Goal: Task Accomplishment & Management: Complete application form

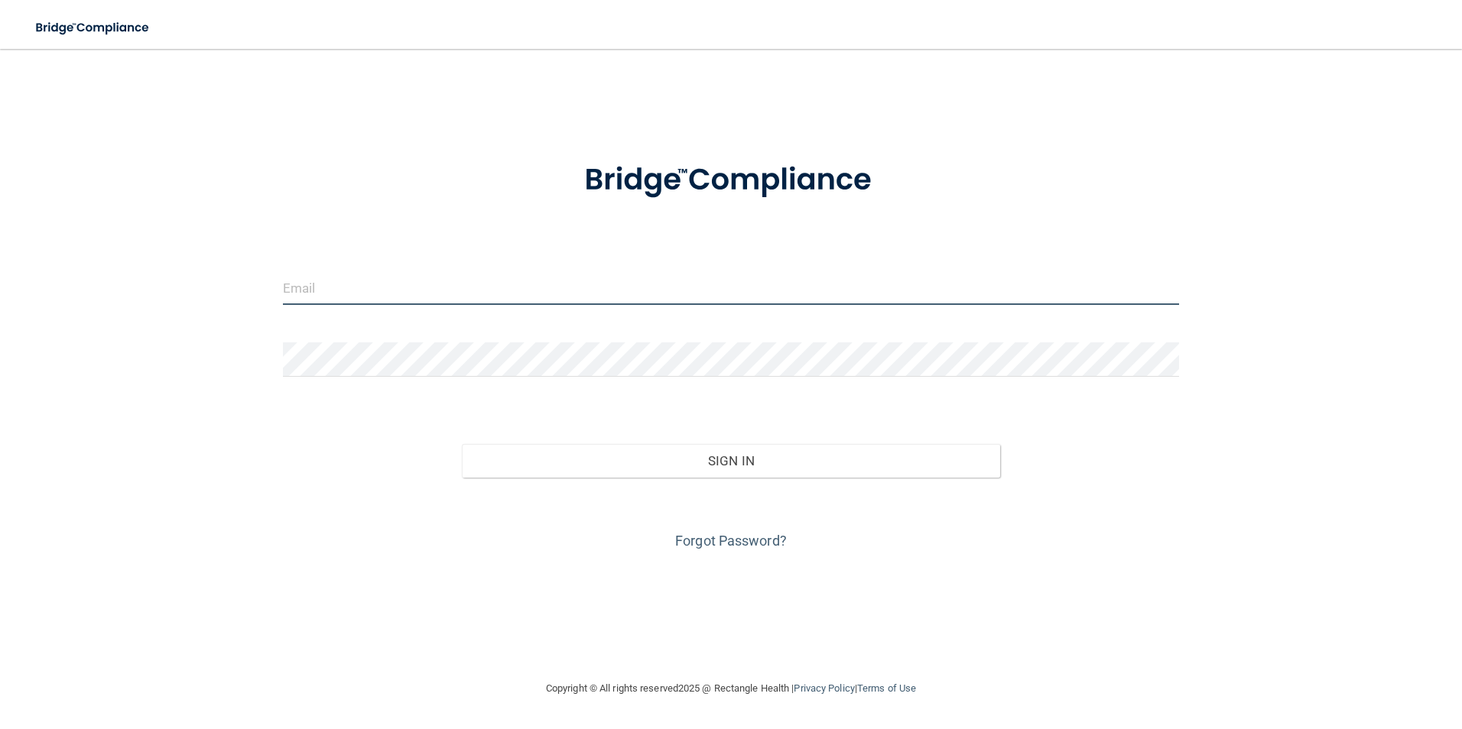
click at [307, 293] on input "email" at bounding box center [731, 288] width 897 height 34
type input "[EMAIL_ADDRESS][DOMAIN_NAME]"
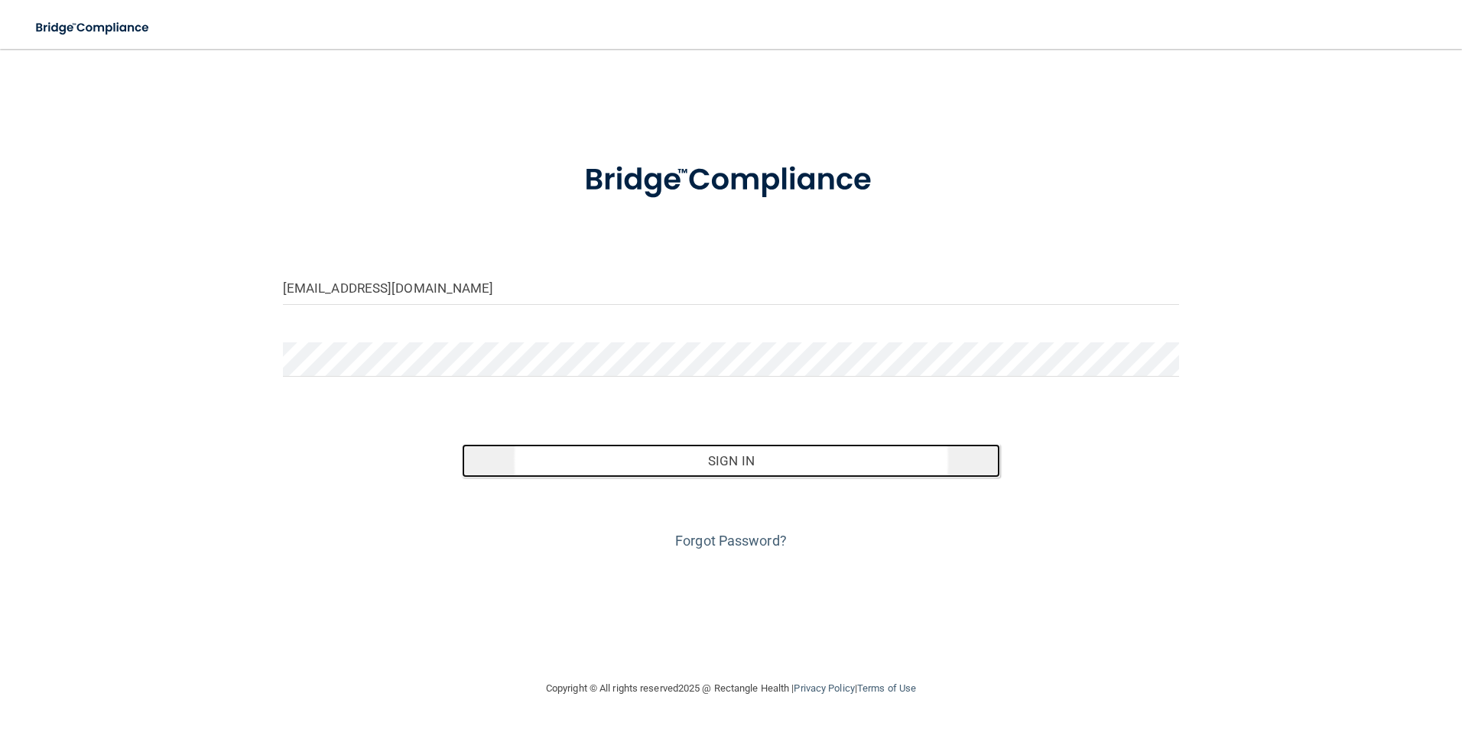
click at [742, 459] on button "Sign In" at bounding box center [731, 461] width 538 height 34
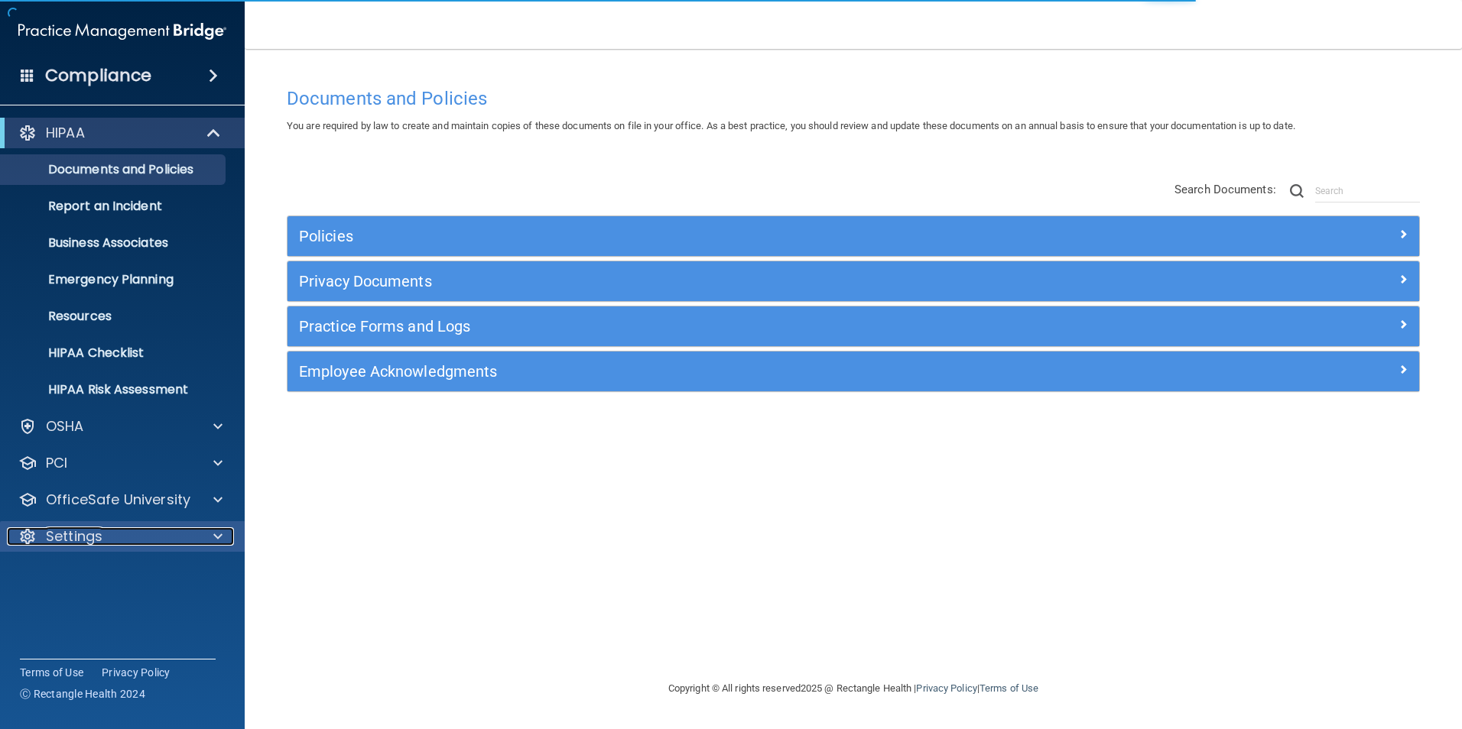
click at [76, 533] on p "Settings" at bounding box center [74, 537] width 57 height 18
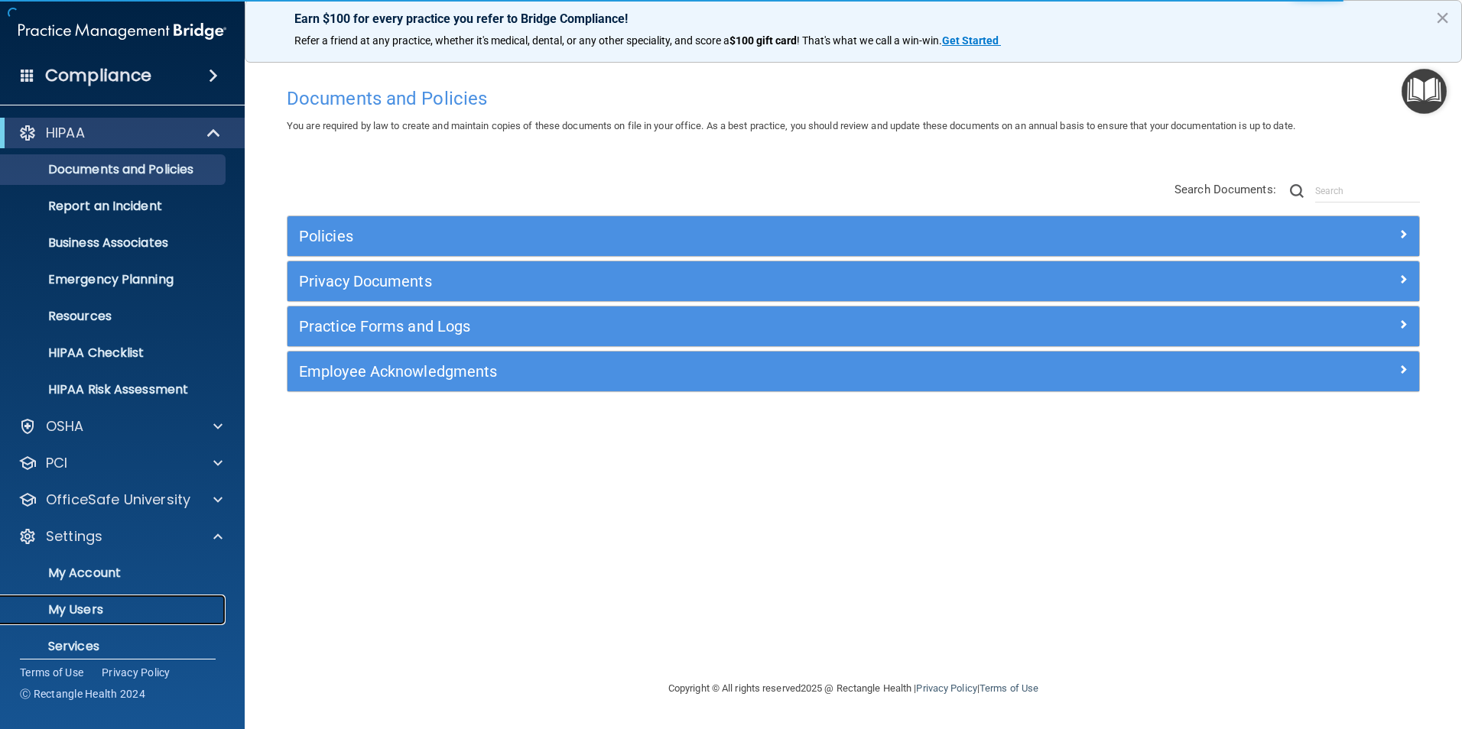
click at [91, 605] on p "My Users" at bounding box center [114, 609] width 209 height 15
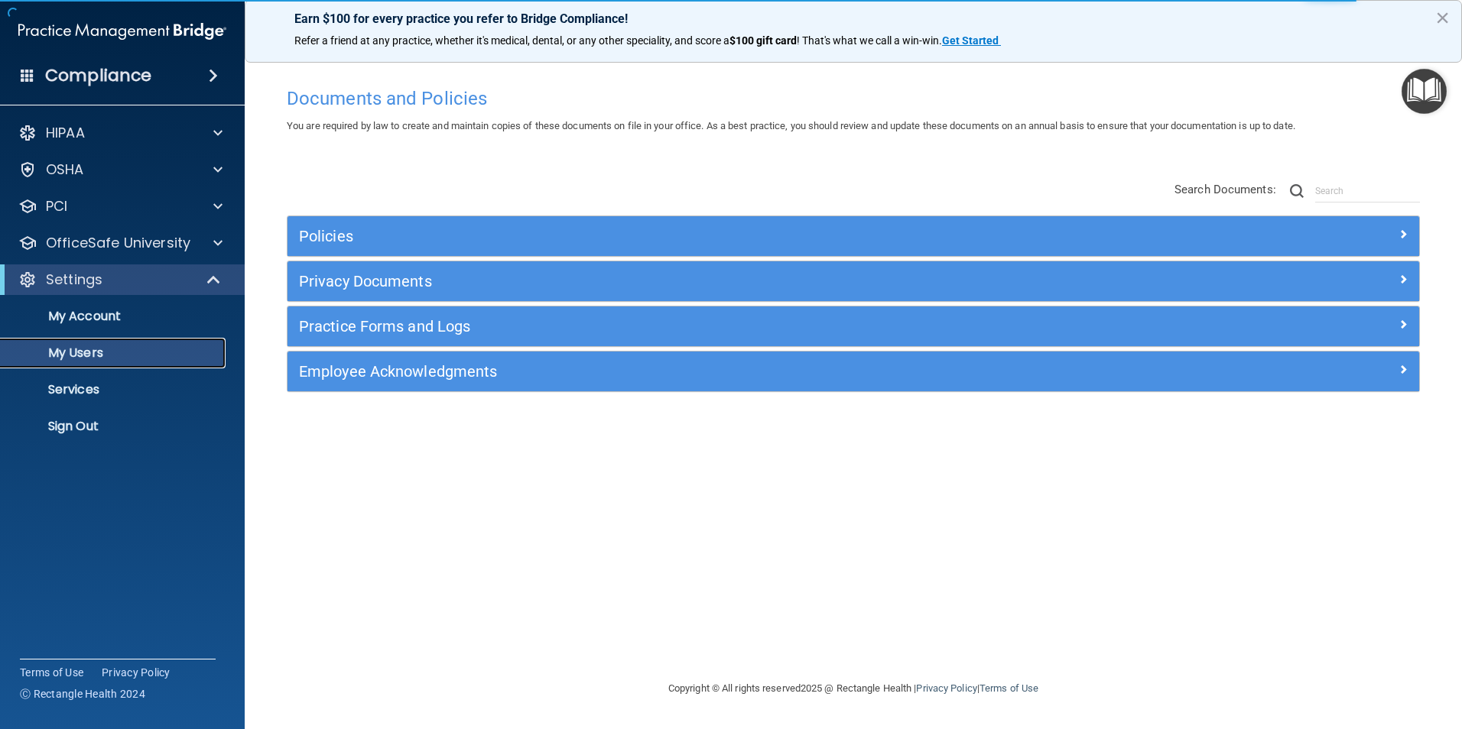
select select "20"
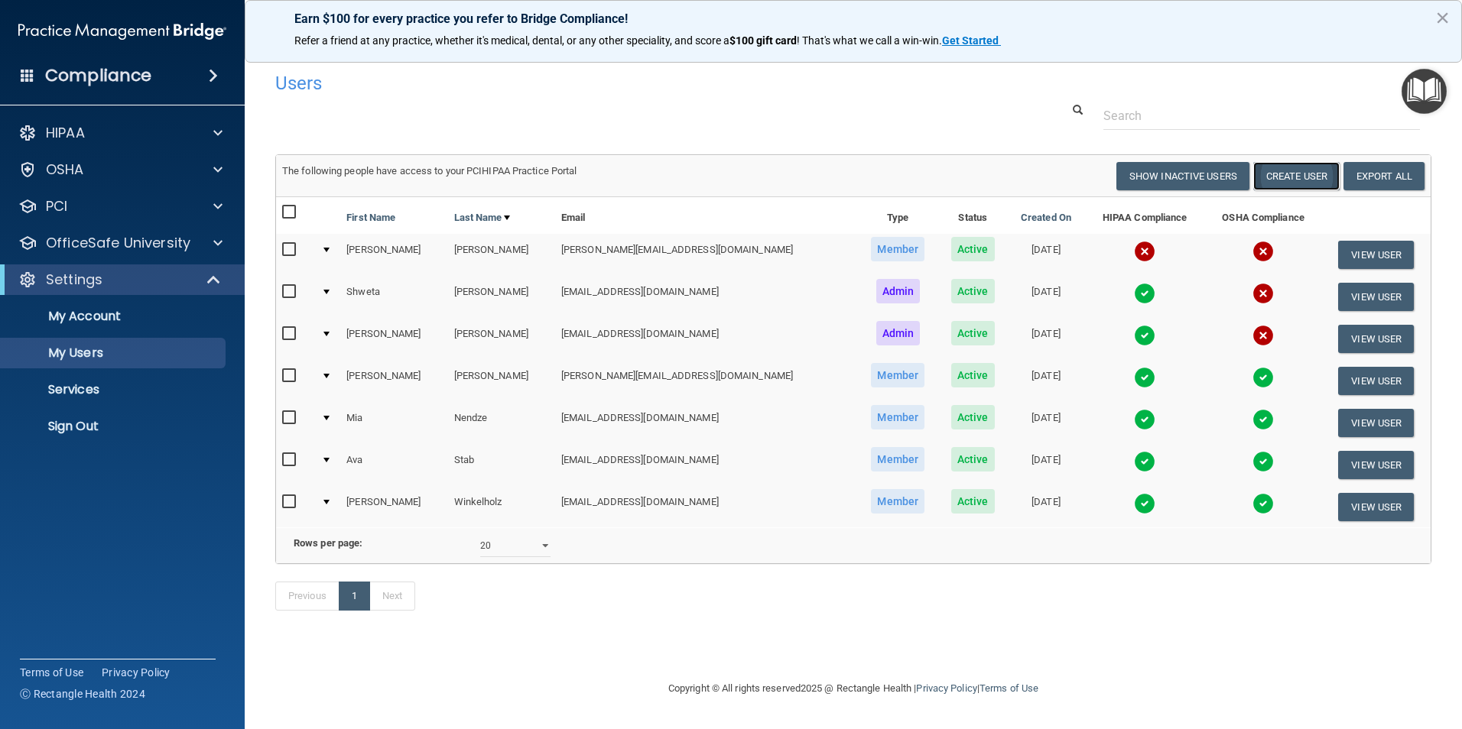
click at [1276, 177] on button "Create User" at bounding box center [1296, 176] width 86 height 28
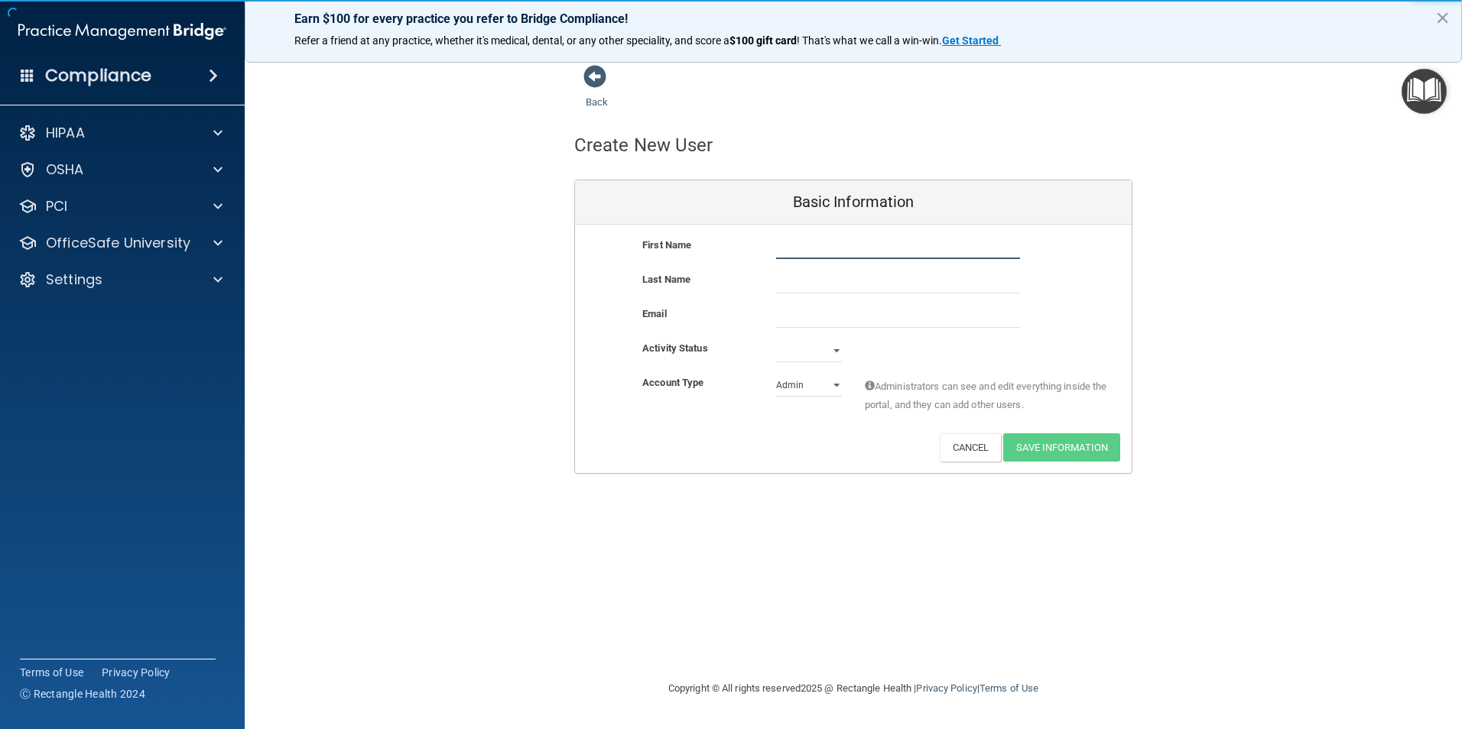
click at [839, 250] on input "text" at bounding box center [898, 247] width 244 height 23
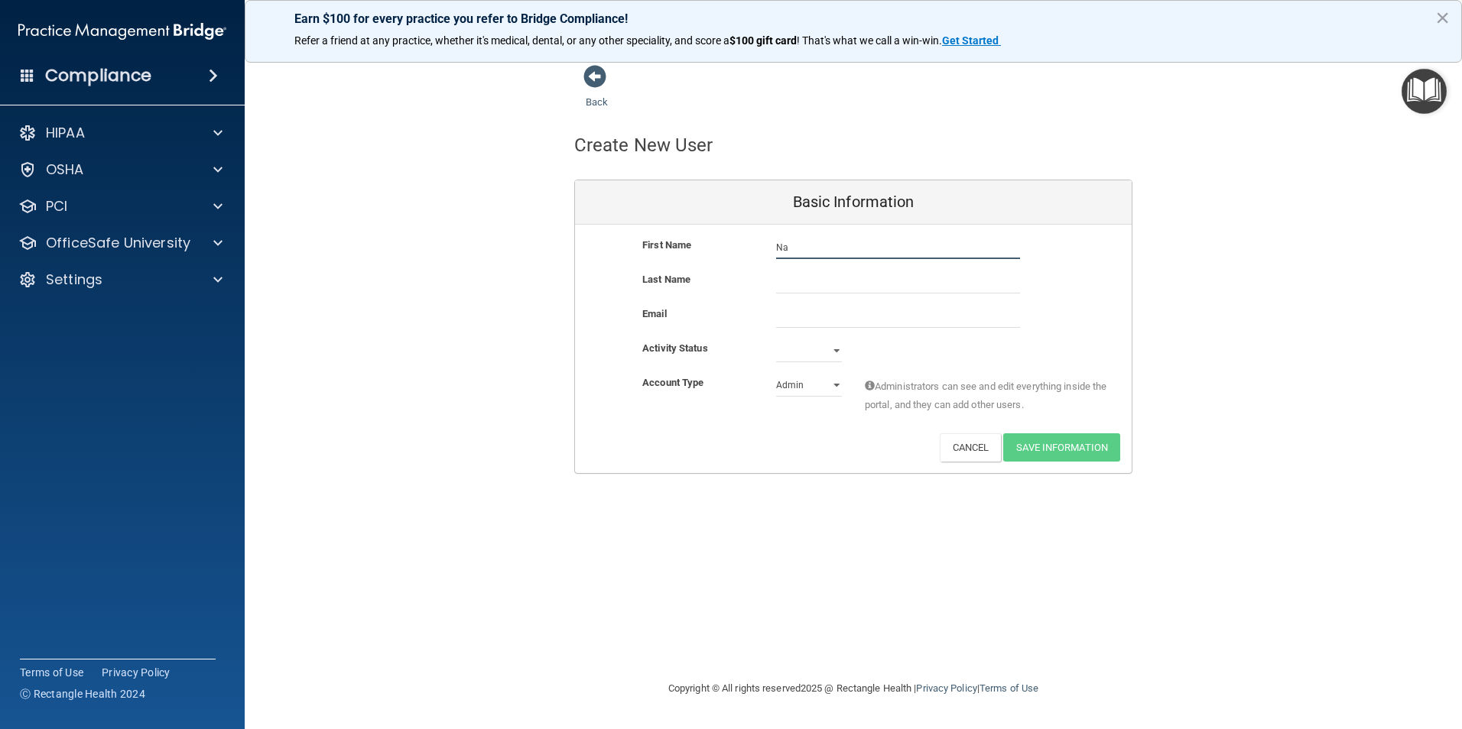
type input "[PERSON_NAME]"
click at [803, 314] on input "email" at bounding box center [898, 316] width 244 height 23
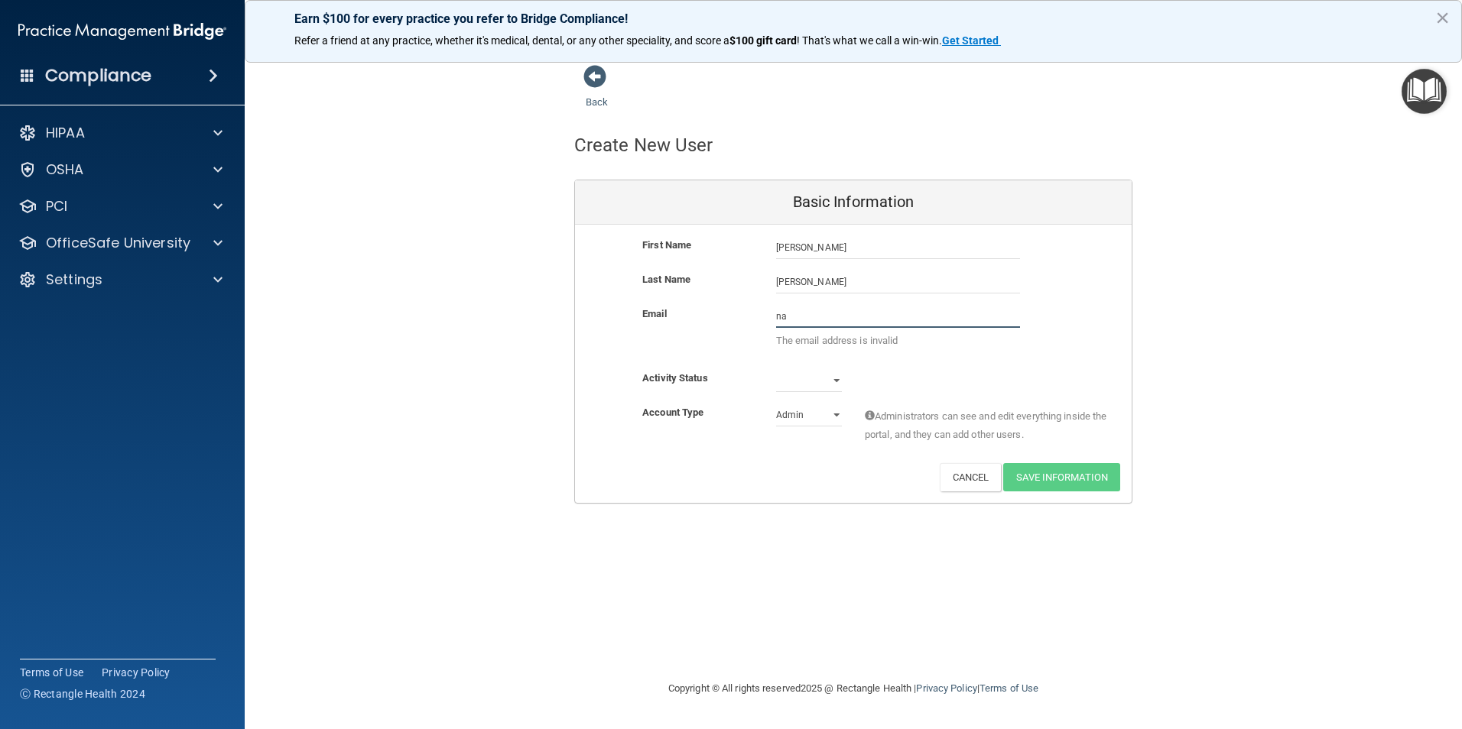
type input "[EMAIL_ADDRESS][DOMAIN_NAME]"
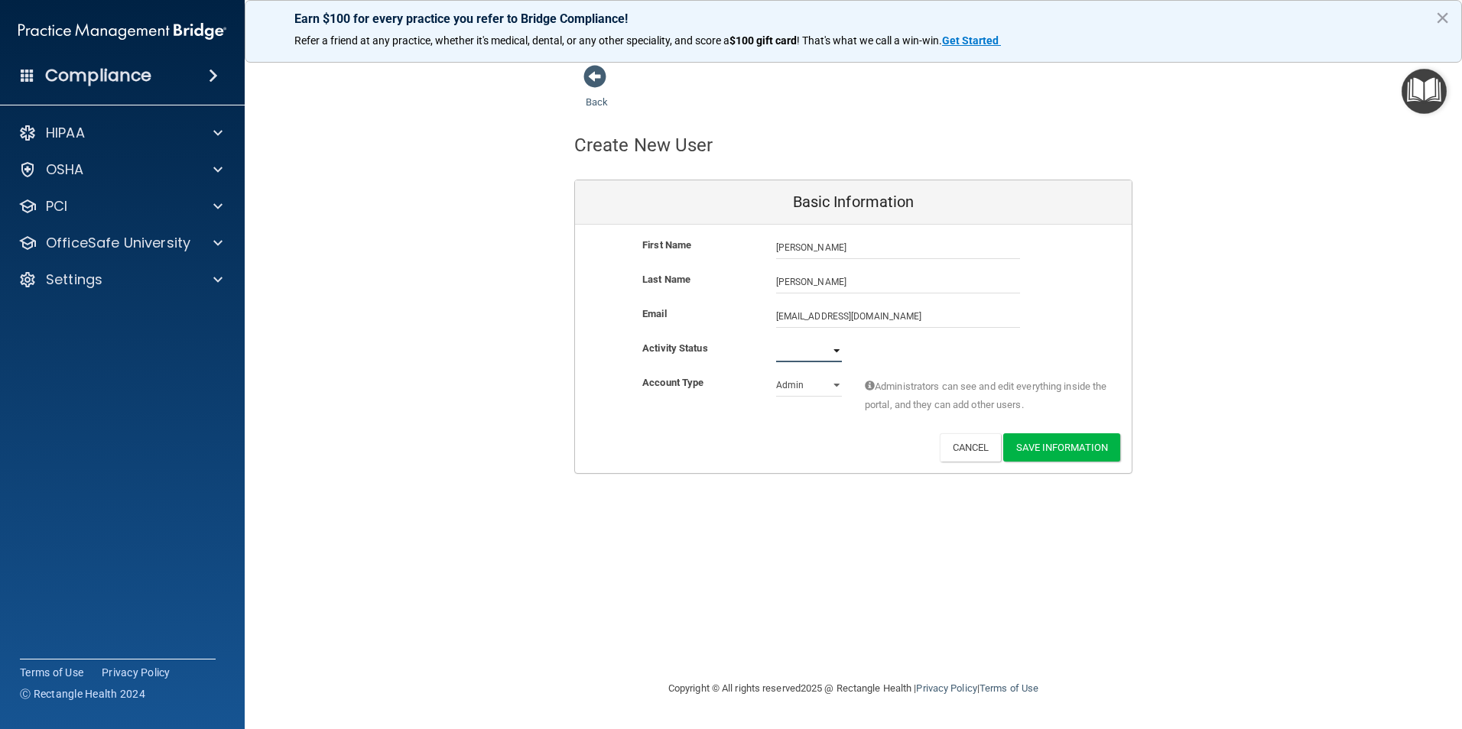
click at [826, 350] on select "Active Inactive" at bounding box center [809, 350] width 66 height 23
select select "active"
click at [776, 339] on select "Active Inactive" at bounding box center [809, 350] width 66 height 23
click at [823, 380] on select "Admin Member" at bounding box center [809, 385] width 66 height 23
select select "practice_member"
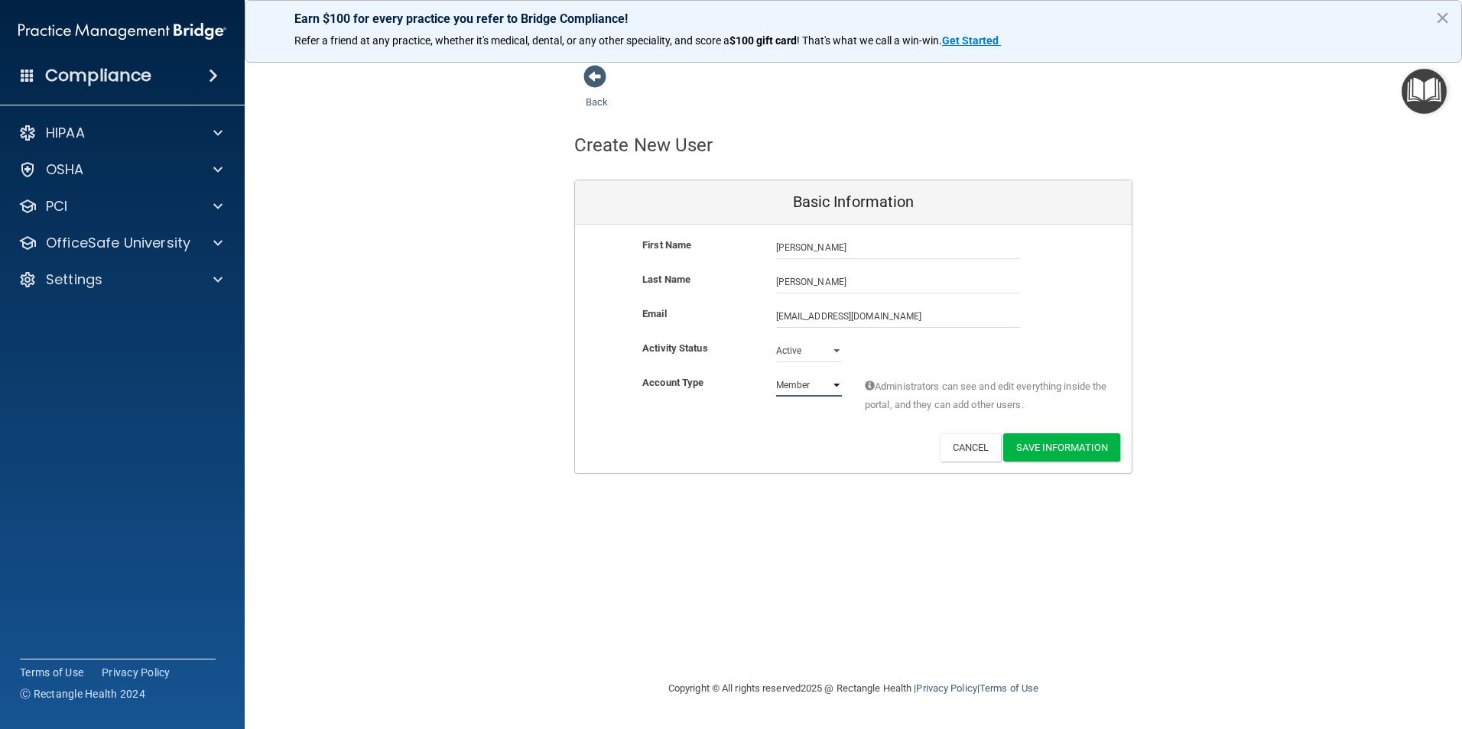
click at [776, 374] on select "Admin Member" at bounding box center [809, 385] width 66 height 23
click at [1045, 452] on button "Save Information" at bounding box center [1061, 447] width 117 height 28
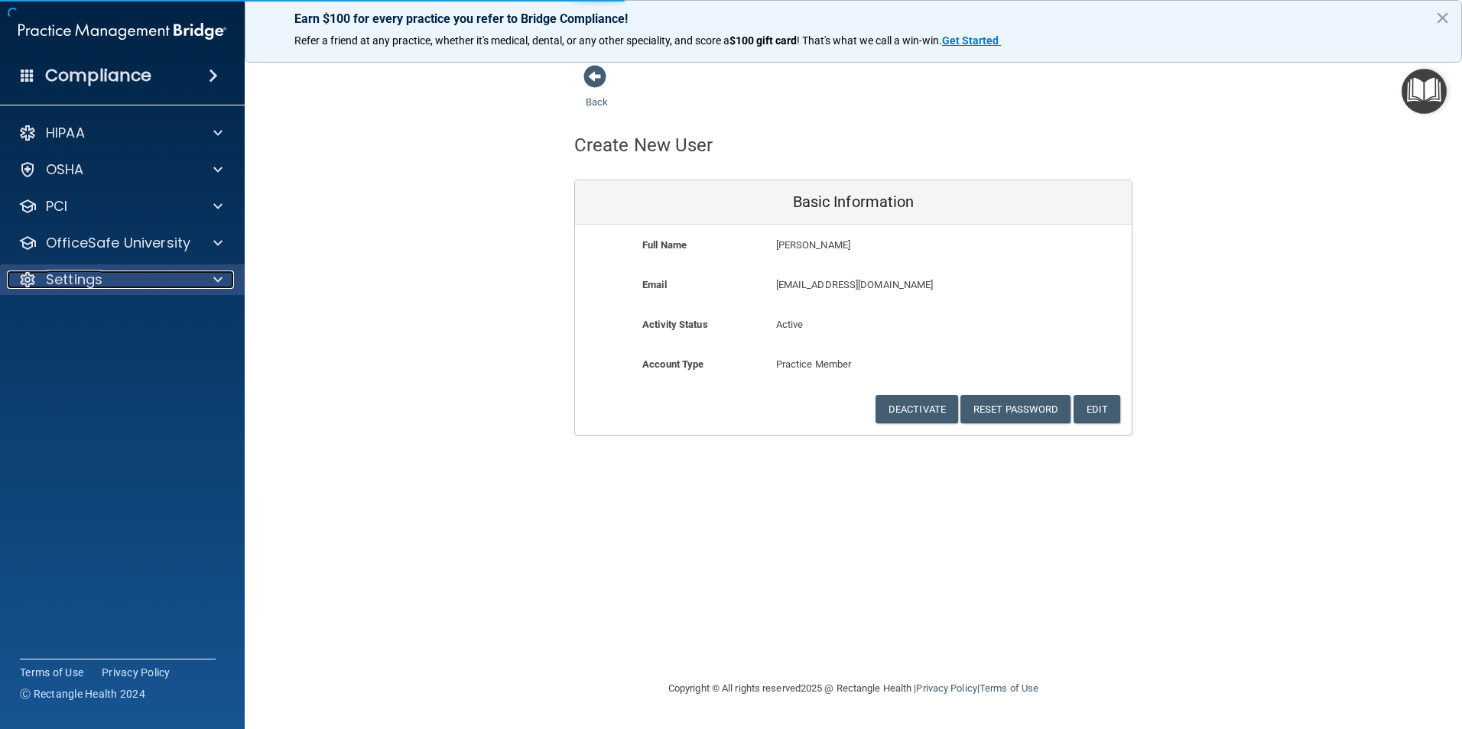
click at [83, 278] on p "Settings" at bounding box center [74, 280] width 57 height 18
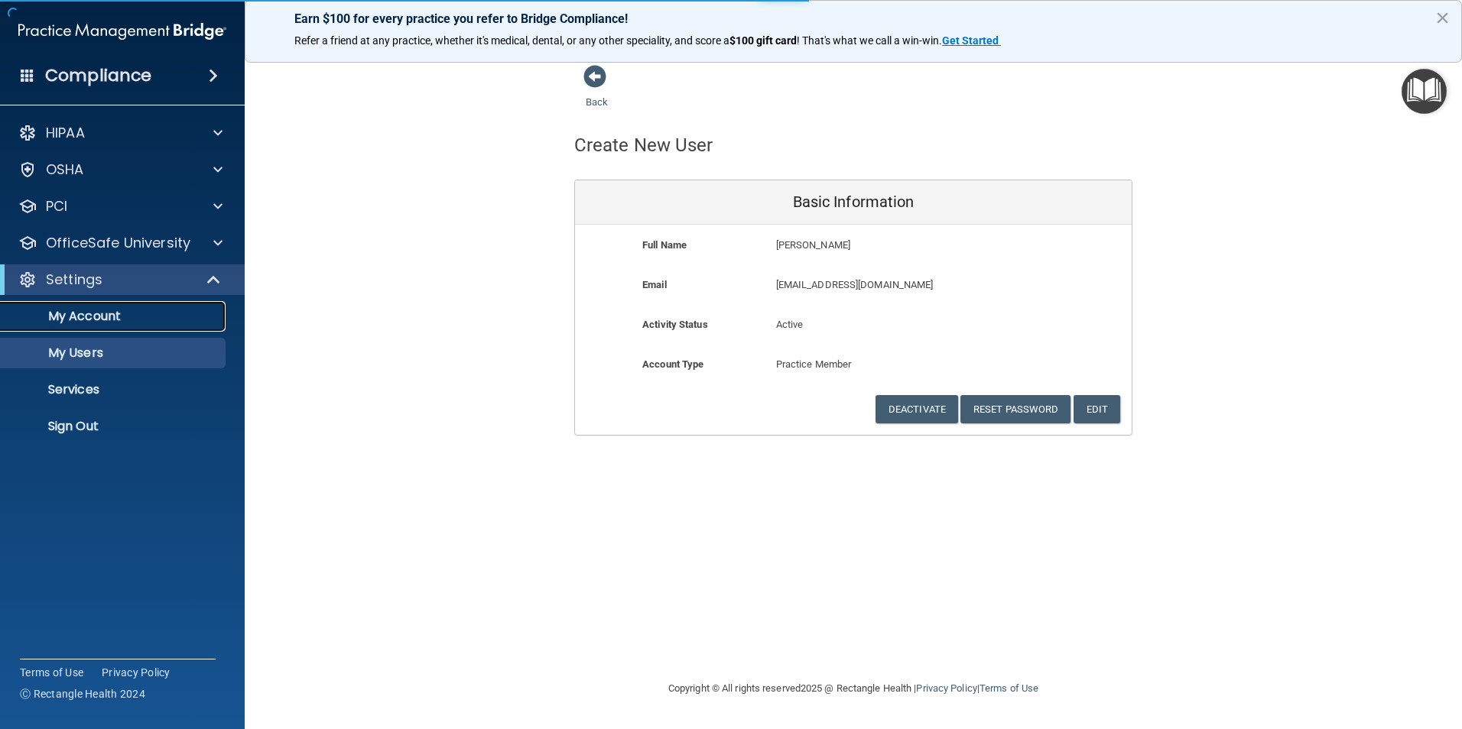
click at [103, 322] on p "My Account" at bounding box center [114, 316] width 209 height 15
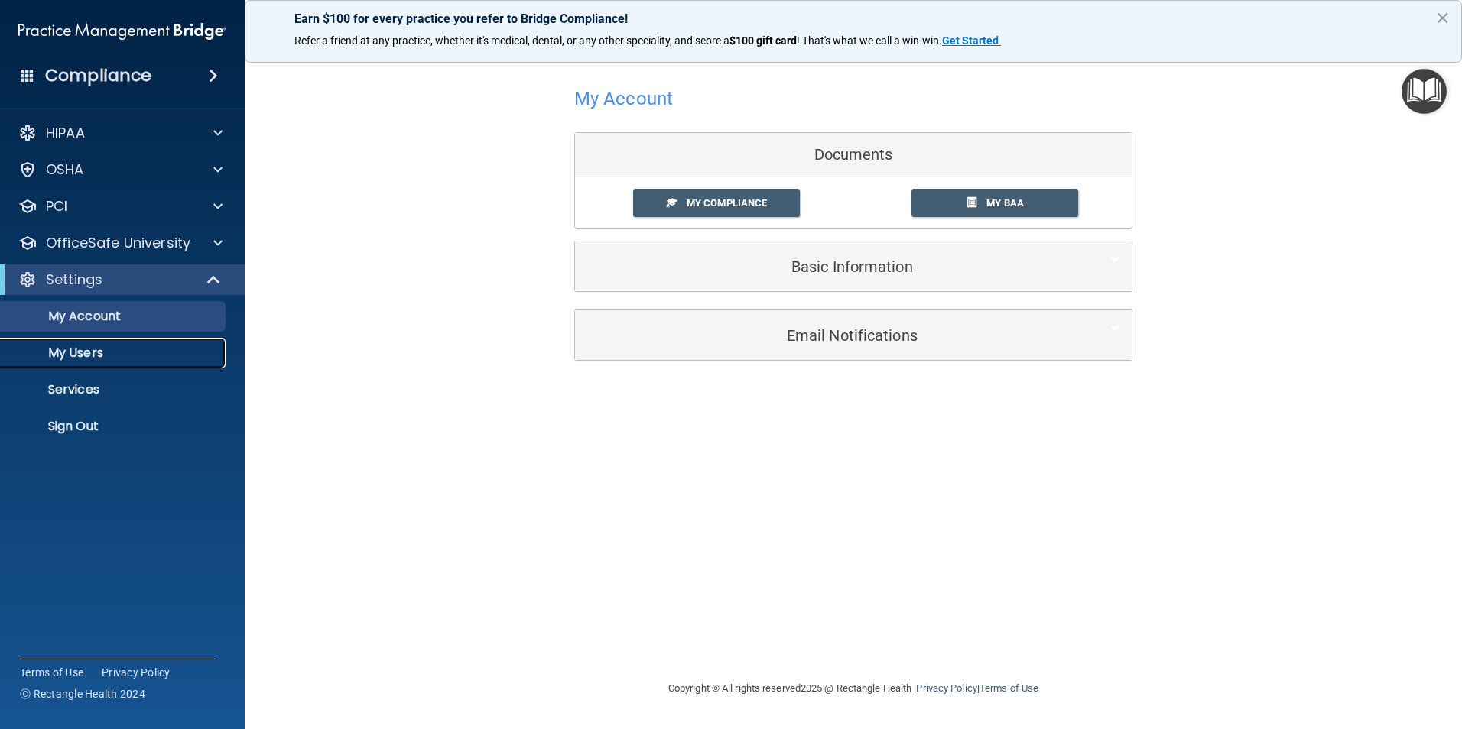
click at [85, 352] on p "My Users" at bounding box center [114, 353] width 209 height 15
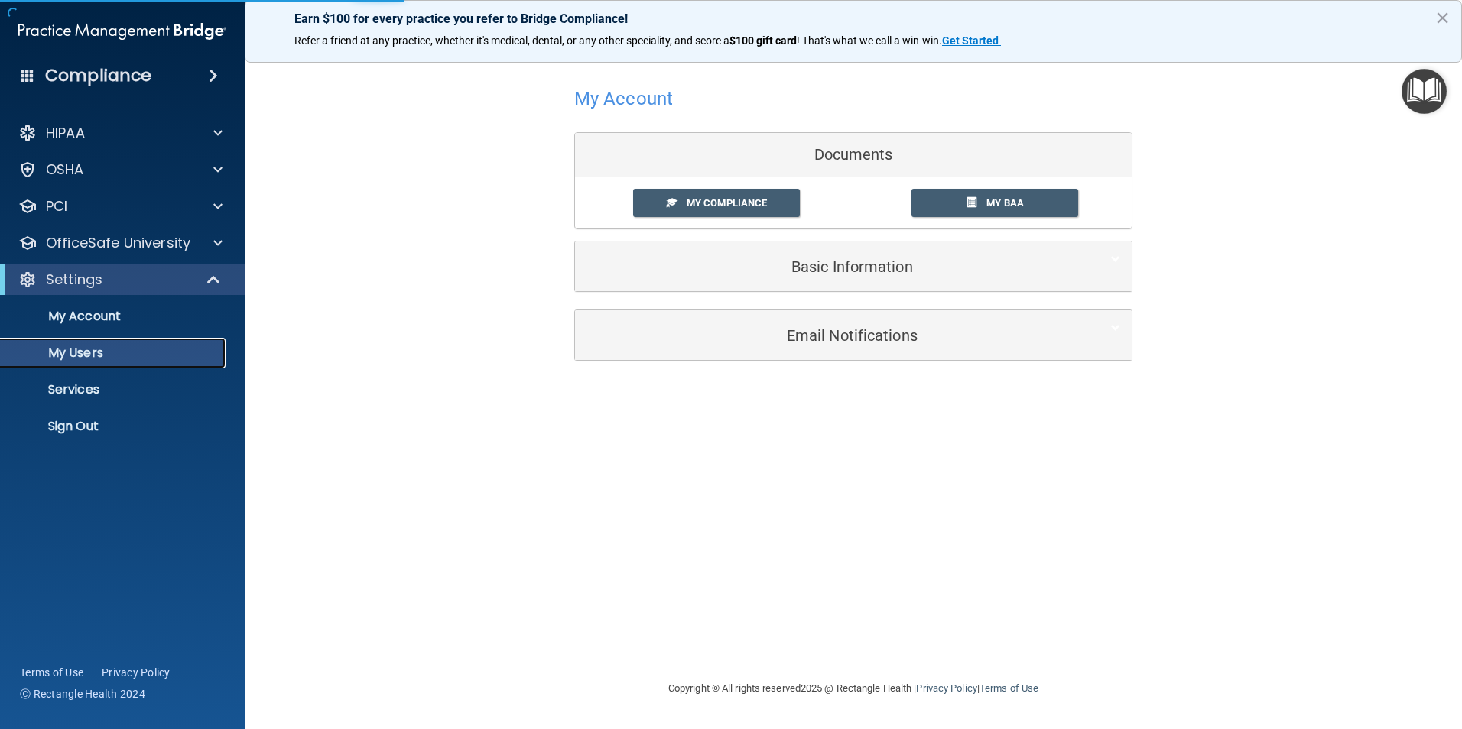
select select "20"
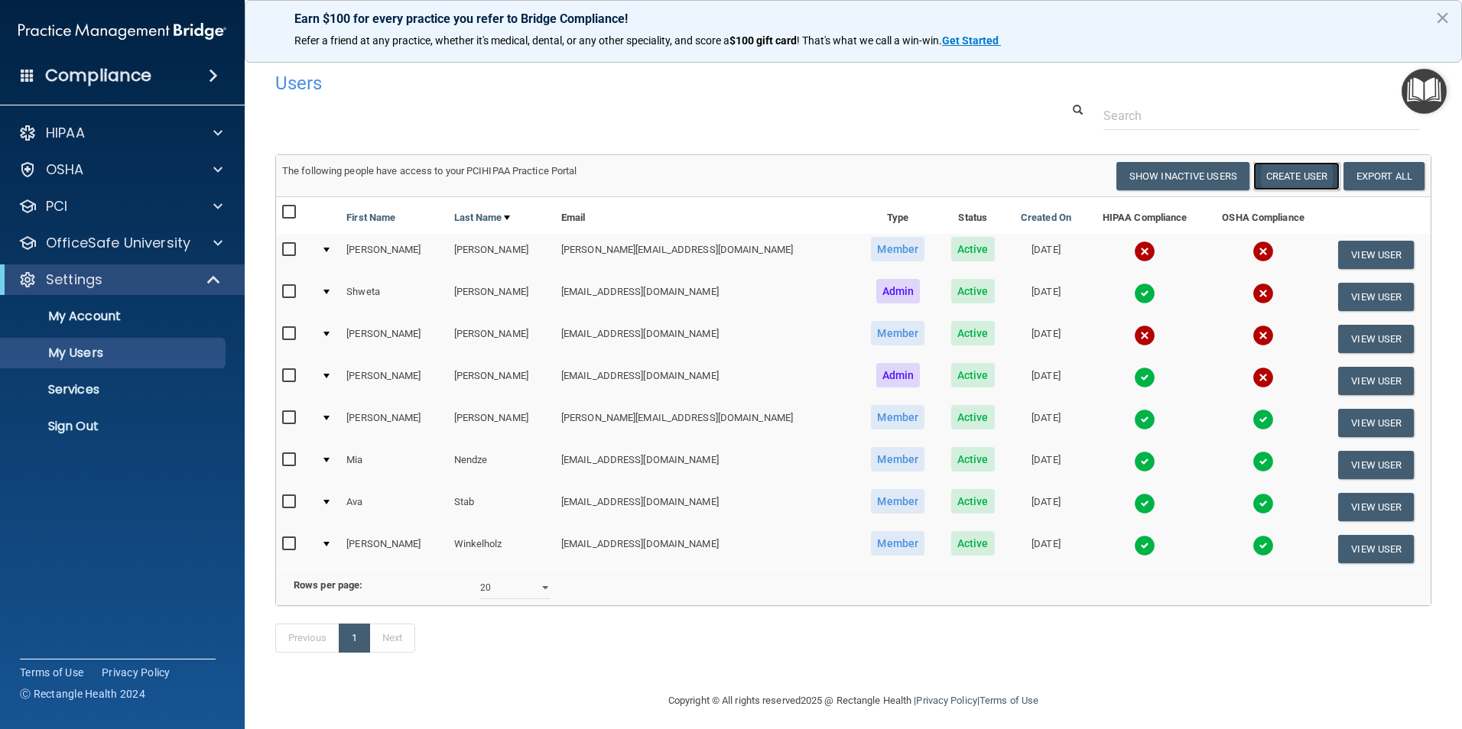
click at [1261, 177] on button "Create User" at bounding box center [1296, 176] width 86 height 28
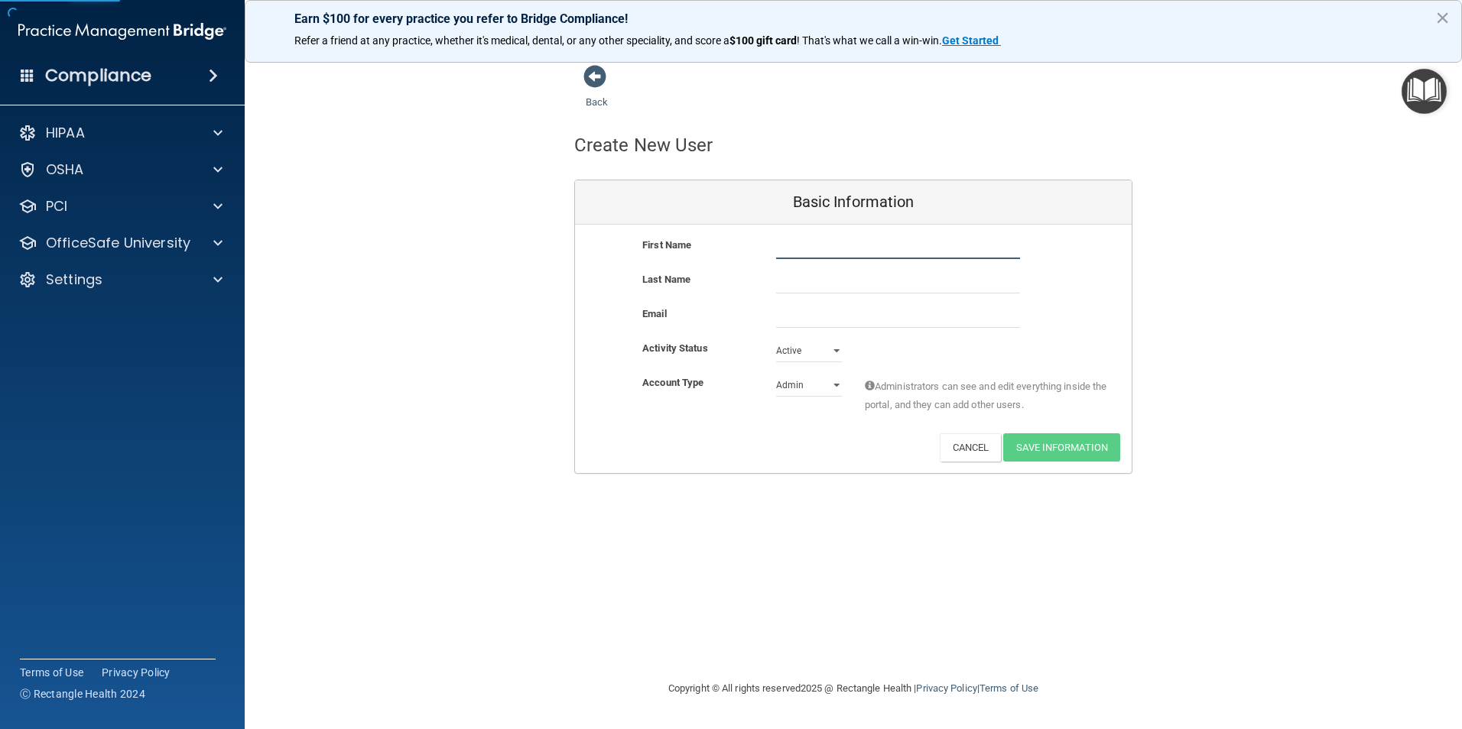
click at [846, 245] on input "text" at bounding box center [898, 247] width 244 height 23
type input "M"
type input "[PERSON_NAME]"
click at [825, 319] on input "email" at bounding box center [898, 316] width 244 height 23
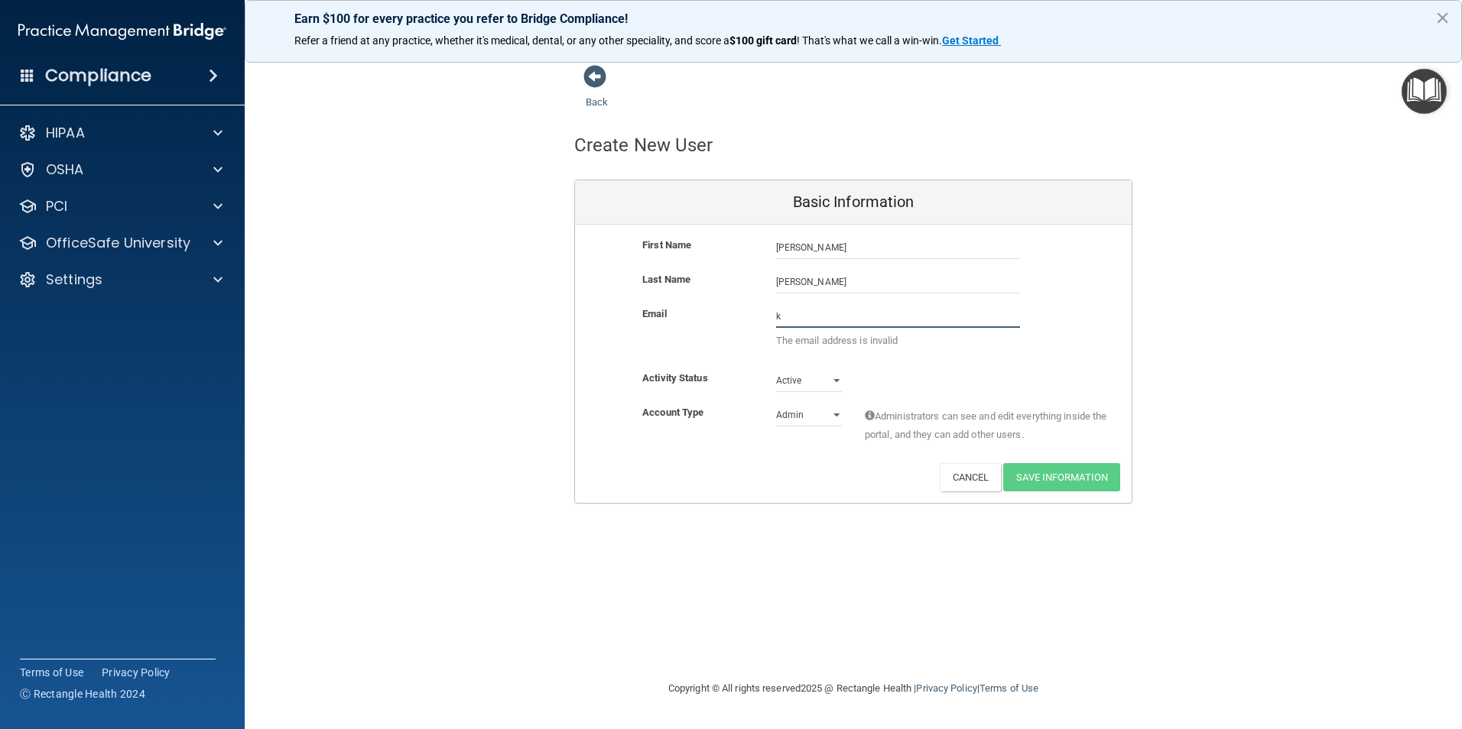
type input "[EMAIL_ADDRESS][DOMAIN_NAME]"
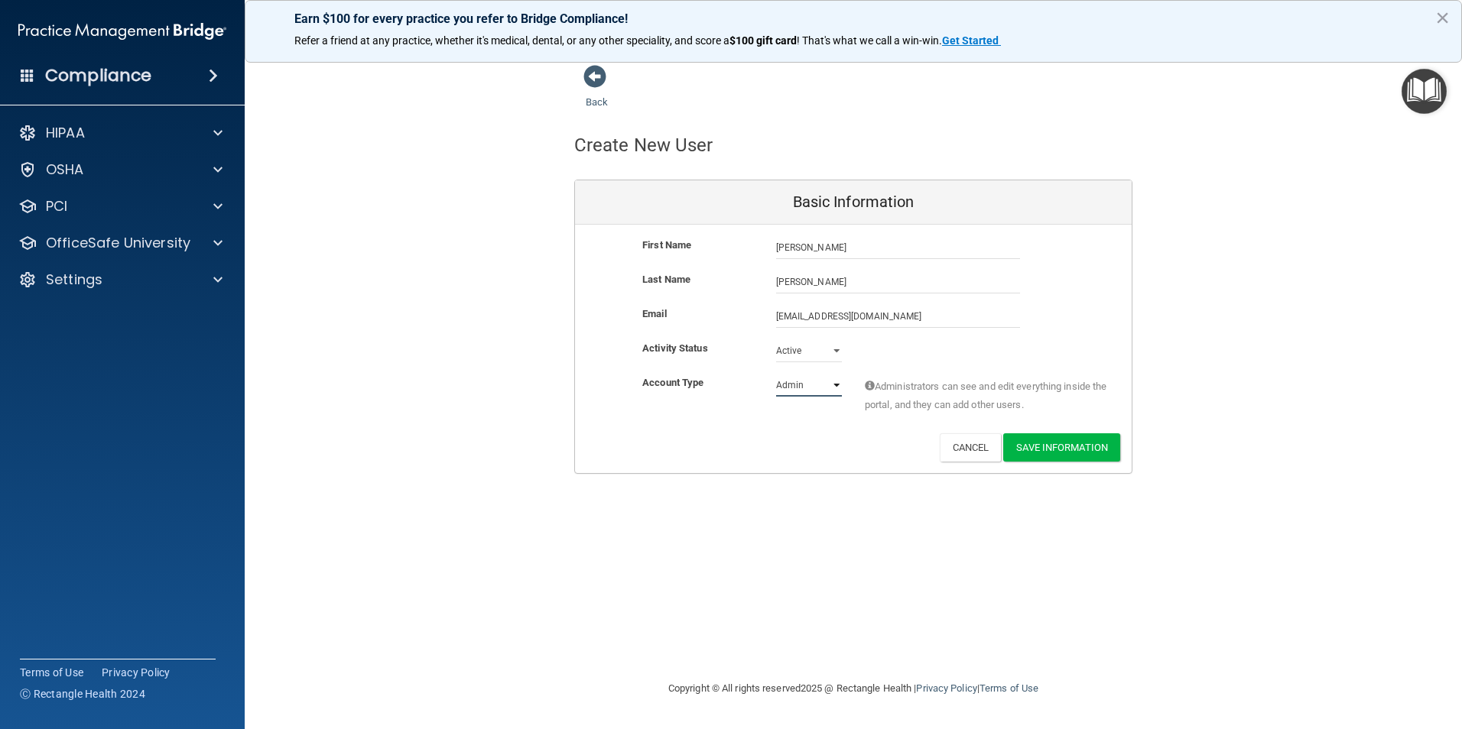
click at [813, 385] on select "Admin Member" at bounding box center [809, 385] width 66 height 23
select select "practice_member"
click at [776, 374] on select "Admin Member" at bounding box center [809, 385] width 66 height 23
click at [1046, 452] on button "Save Information" at bounding box center [1061, 447] width 117 height 28
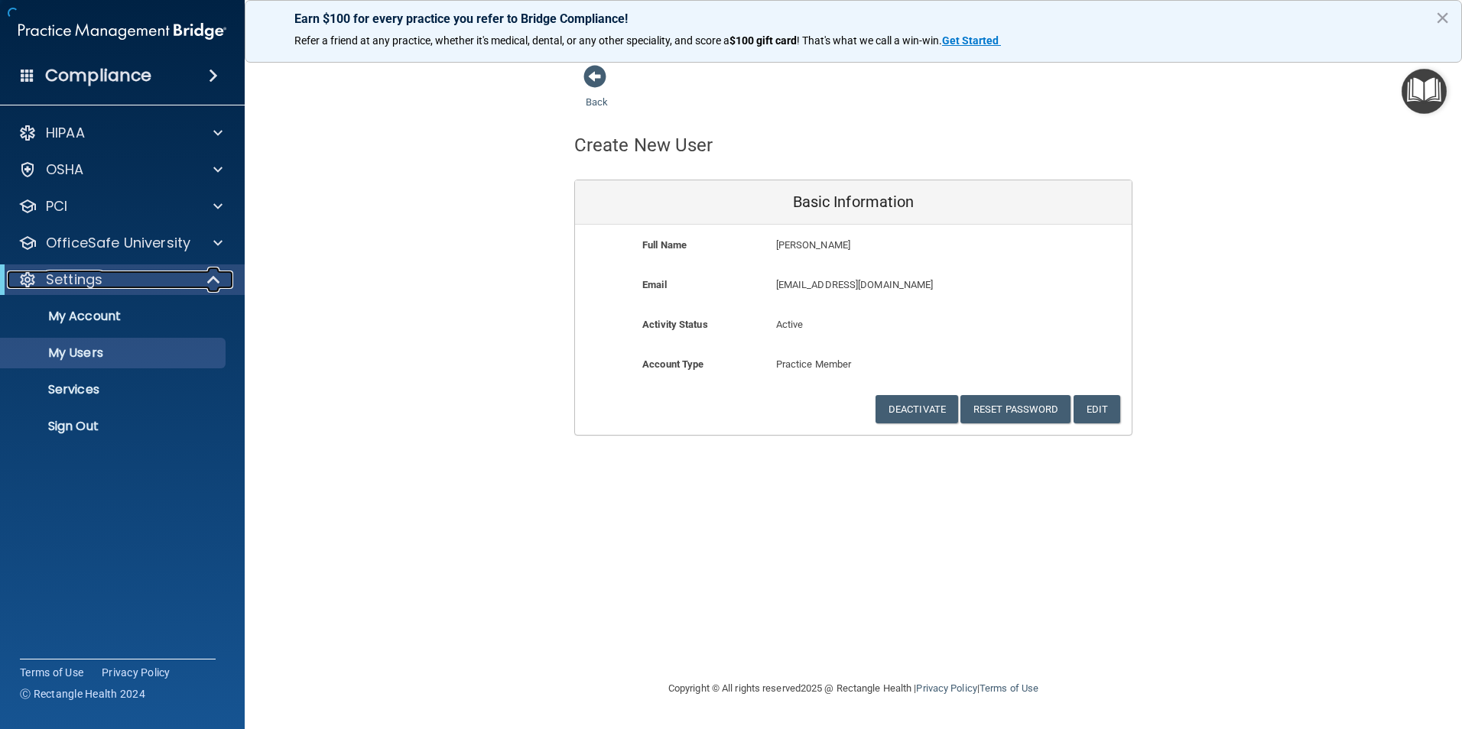
click at [146, 281] on div "Settings" at bounding box center [101, 280] width 189 height 18
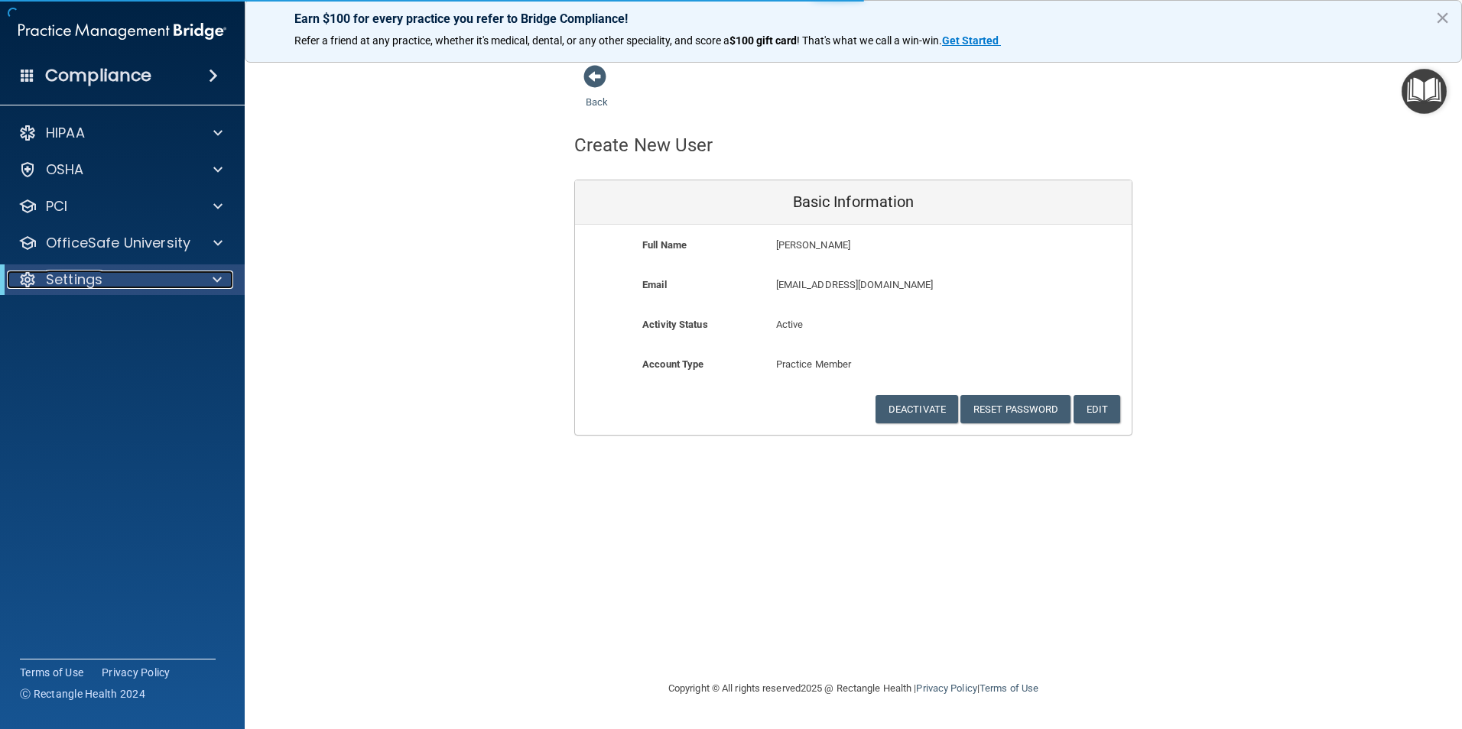
click at [114, 288] on div "Settings" at bounding box center [101, 280] width 189 height 18
select select "20"
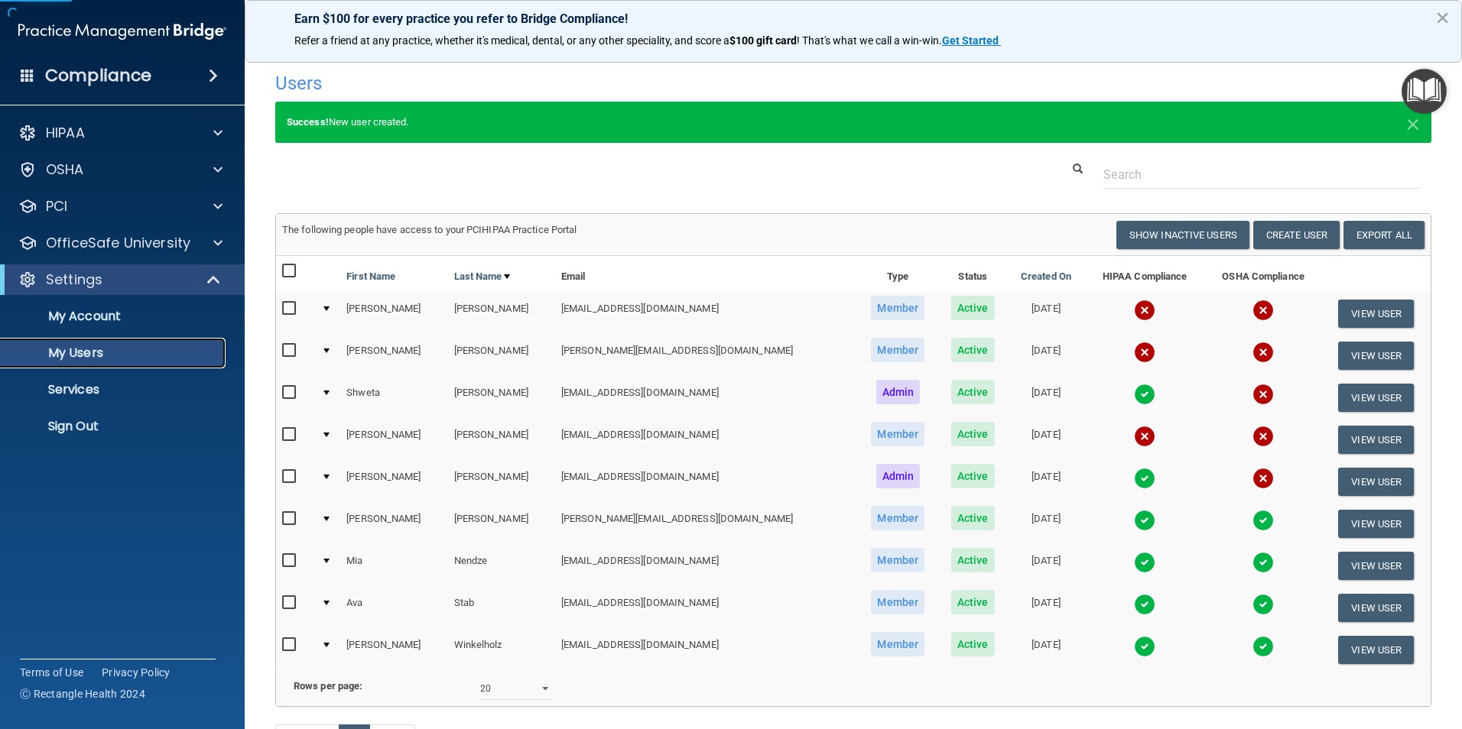
click at [85, 349] on p "My Users" at bounding box center [114, 353] width 209 height 15
select select "20"
